Goal: Download file/media

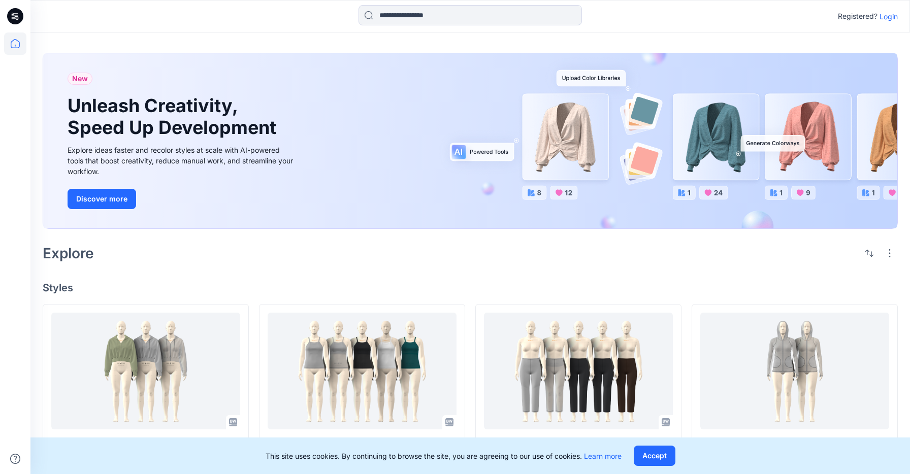
click at [888, 17] on p "Login" at bounding box center [888, 16] width 18 height 11
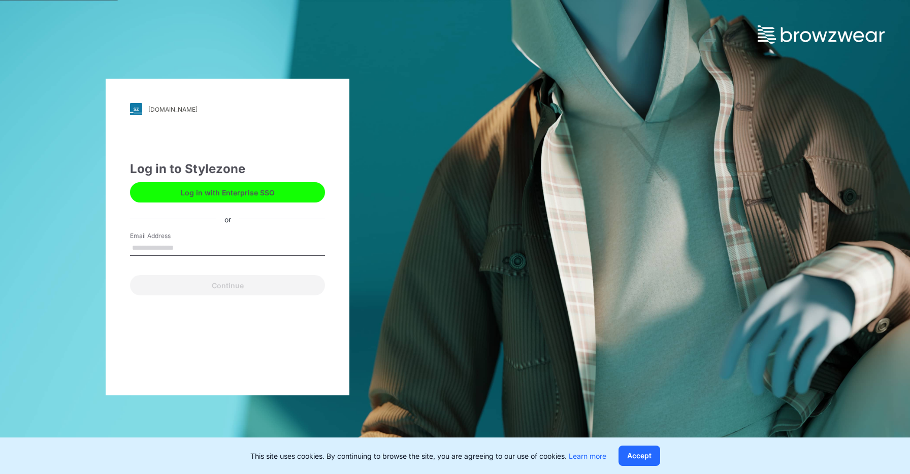
click at [257, 198] on button "Log in with Enterprise SSO" at bounding box center [227, 192] width 195 height 20
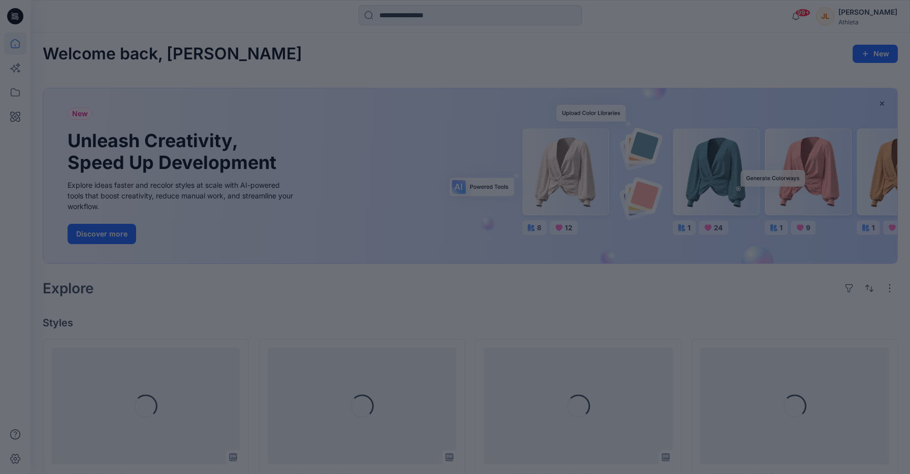
click at [442, 18] on div at bounding box center [455, 237] width 910 height 474
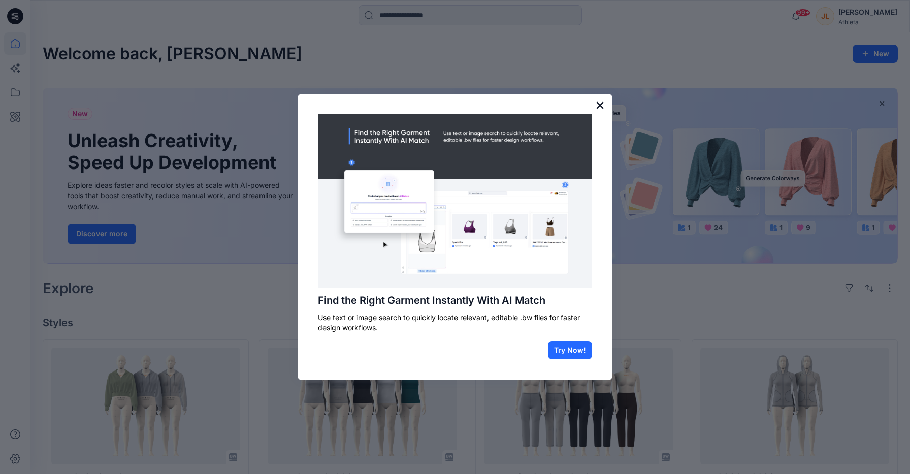
click at [601, 106] on button "×" at bounding box center [600, 105] width 10 height 16
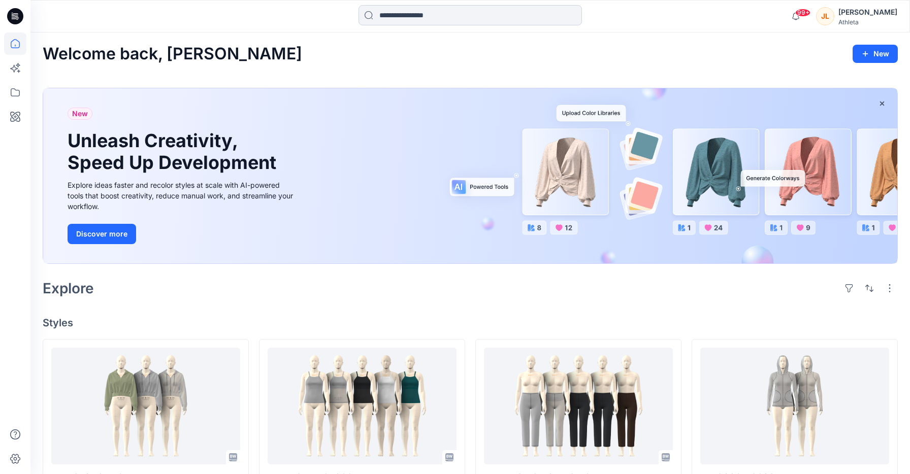
click at [407, 16] on input at bounding box center [469, 15] width 223 height 20
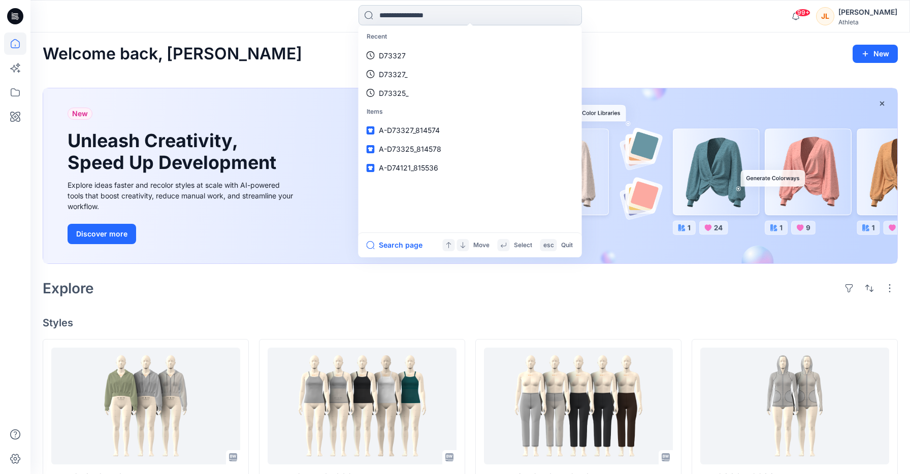
paste input "******"
type input "******"
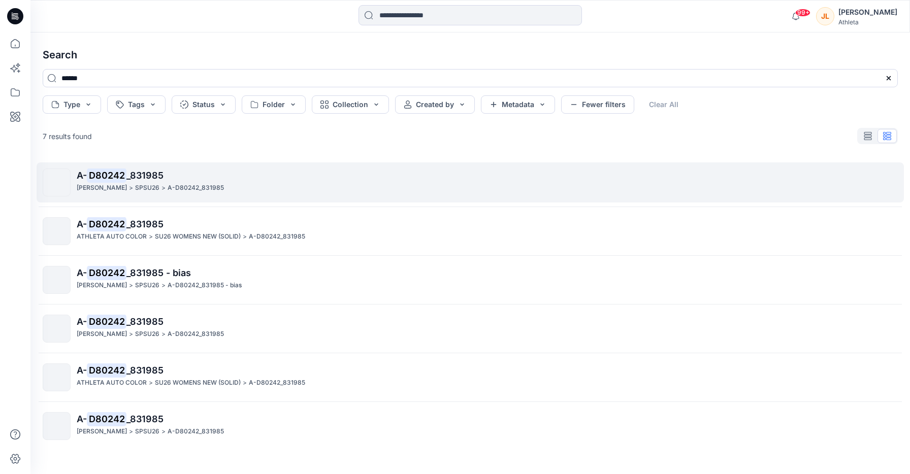
click at [270, 186] on div "[PERSON_NAME] > SPSU26 > A-D80242_831985" at bounding box center [487, 188] width 820 height 11
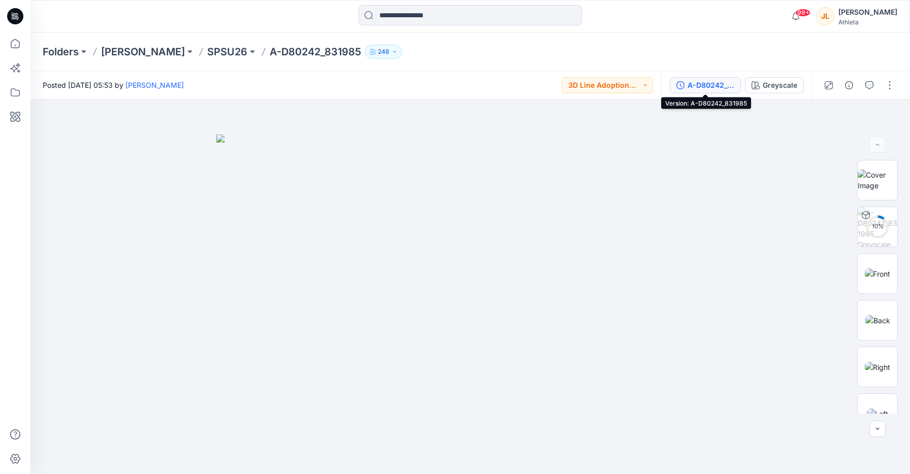
click at [723, 87] on div "A-D80242_831985" at bounding box center [710, 85] width 47 height 11
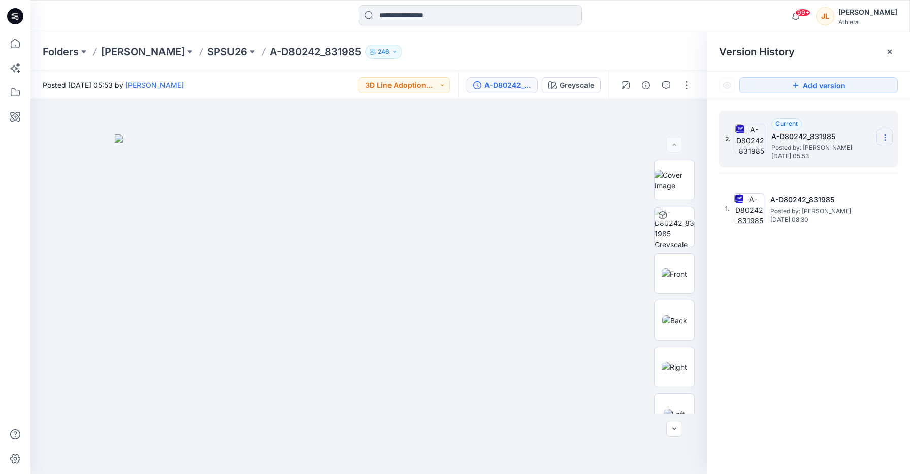
click at [883, 136] on icon at bounding box center [885, 138] width 8 height 8
click at [846, 158] on span "Download Source BW File" at bounding box center [833, 157] width 85 height 12
